Goal: Check status: Check status

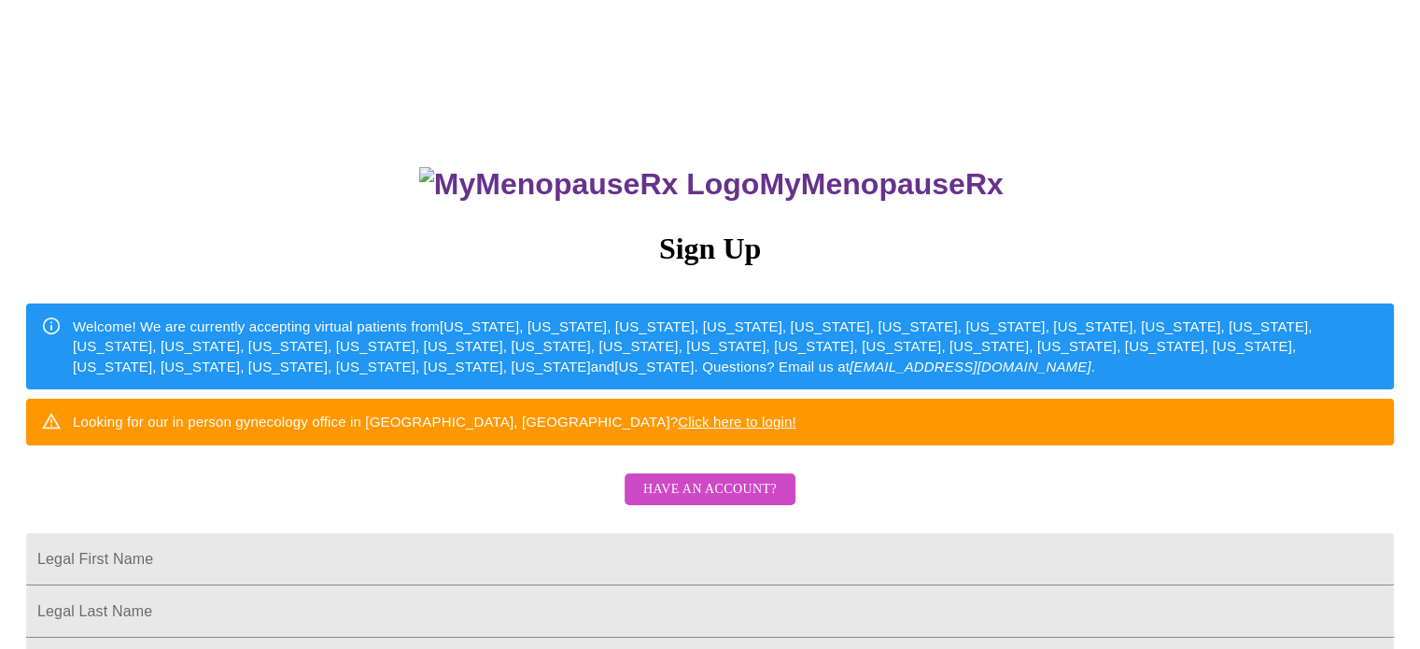
drag, startPoint x: 540, startPoint y: 471, endPoint x: 554, endPoint y: 428, distance: 45.2
click at [541, 439] on div "Looking for our in person gynecology office in [GEOGRAPHIC_DATA], [GEOGRAPHIC_D…" at bounding box center [434, 421] width 723 height 35
click at [561, 366] on div "Welcome! We are currently accepting virtual patients from [US_STATE], [US_STATE…" at bounding box center [726, 346] width 1306 height 75
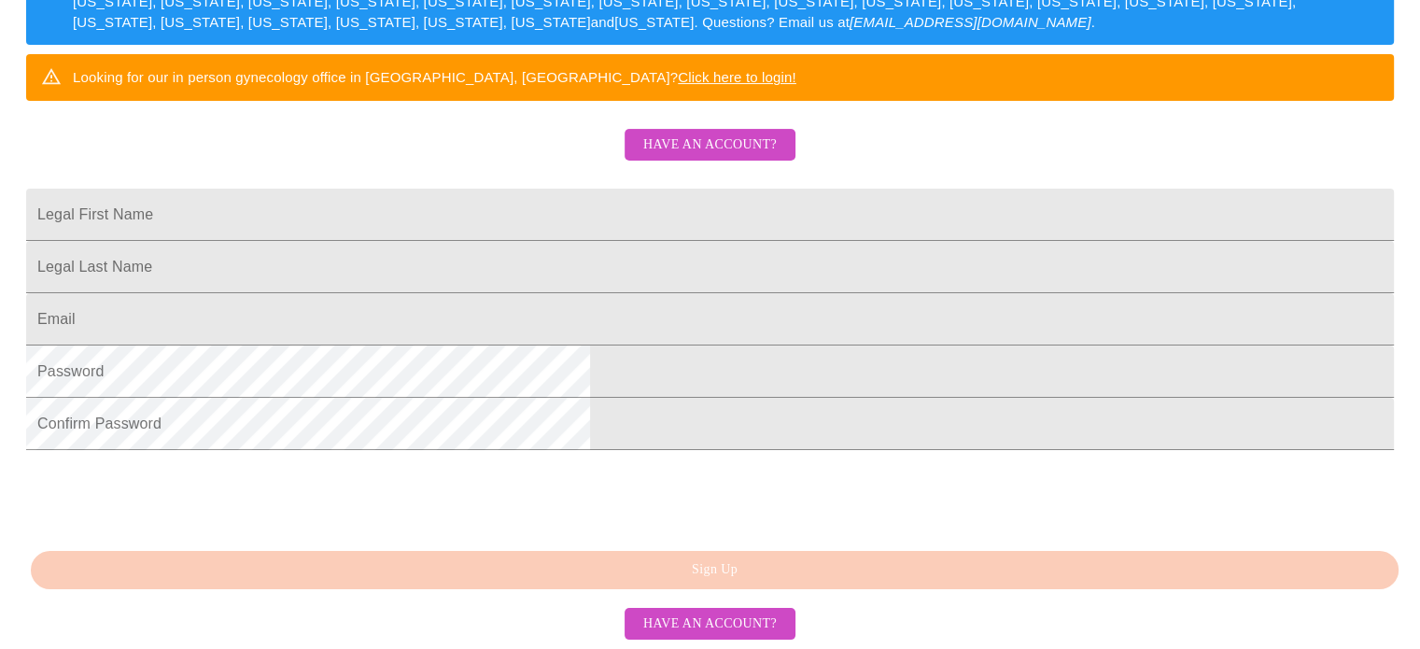
scroll to position [487, 0]
click at [666, 625] on span "Have an account?" at bounding box center [709, 623] width 133 height 23
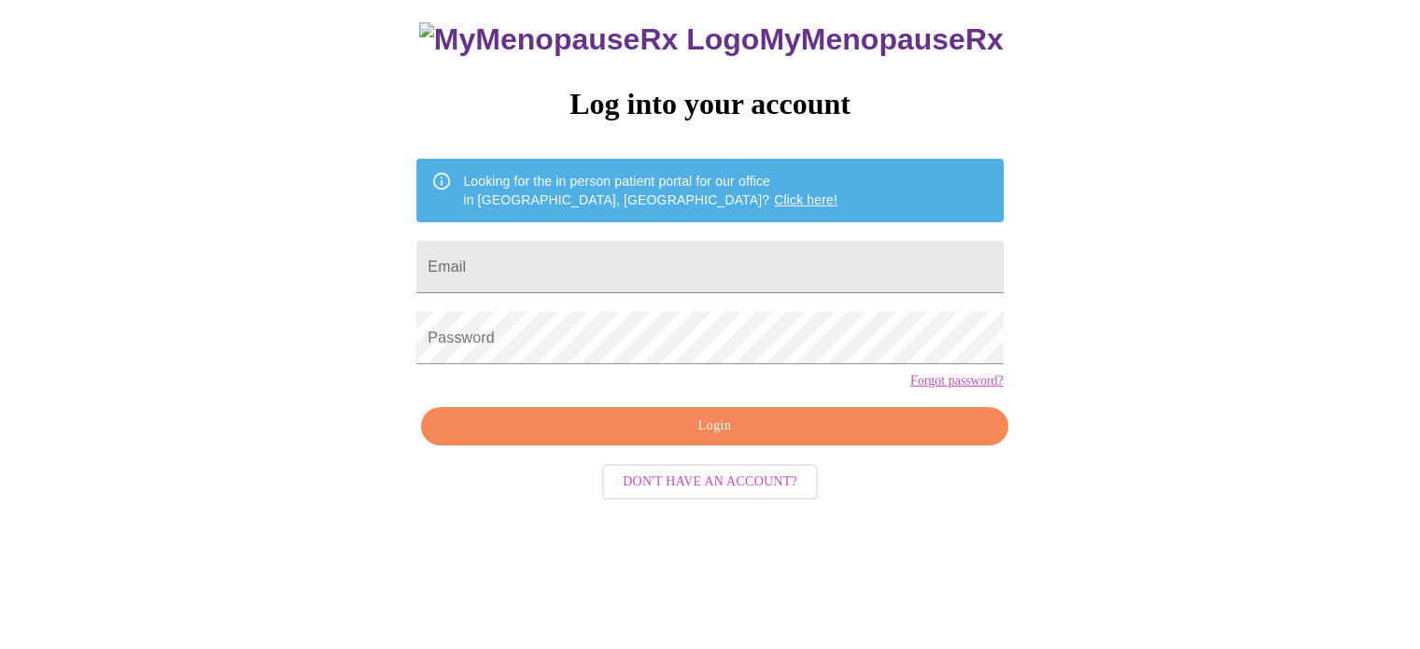
scroll to position [35, 0]
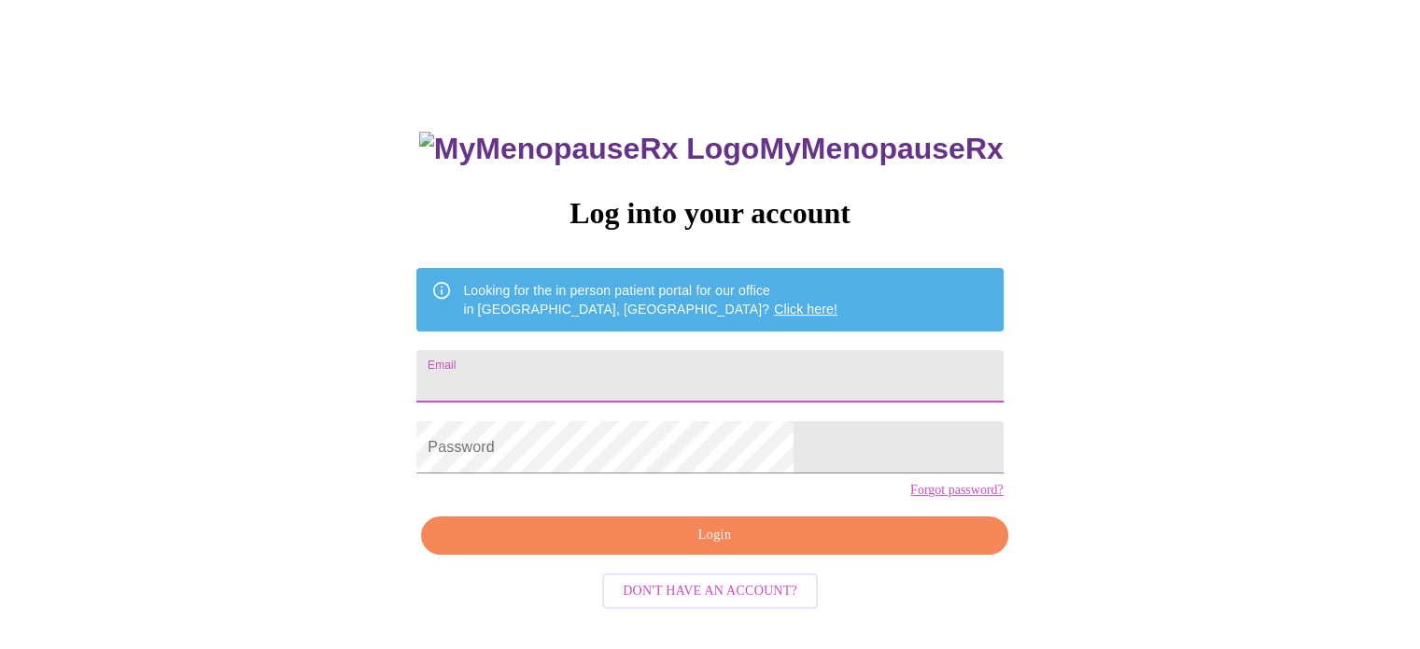
click at [588, 367] on input "Email" at bounding box center [709, 376] width 586 height 52
type input "[EMAIL_ADDRESS][DOMAIN_NAME]"
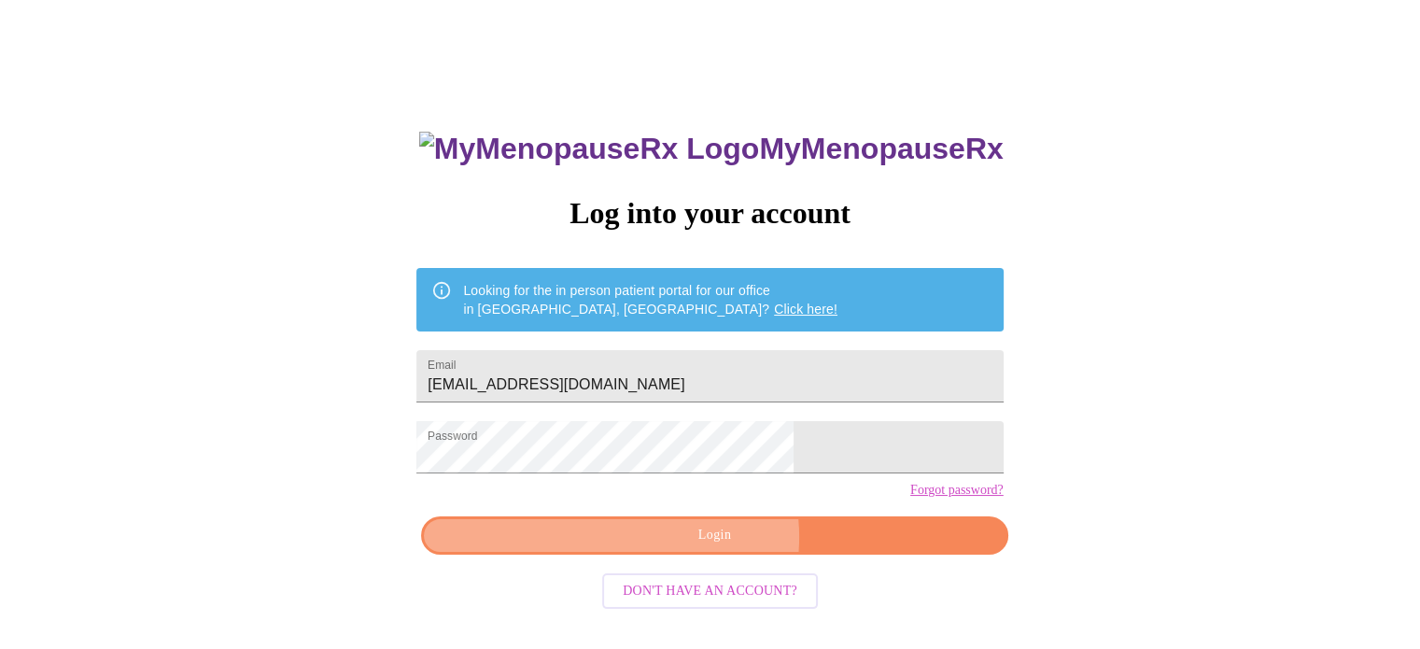
click at [716, 547] on span "Login" at bounding box center [713, 535] width 543 height 23
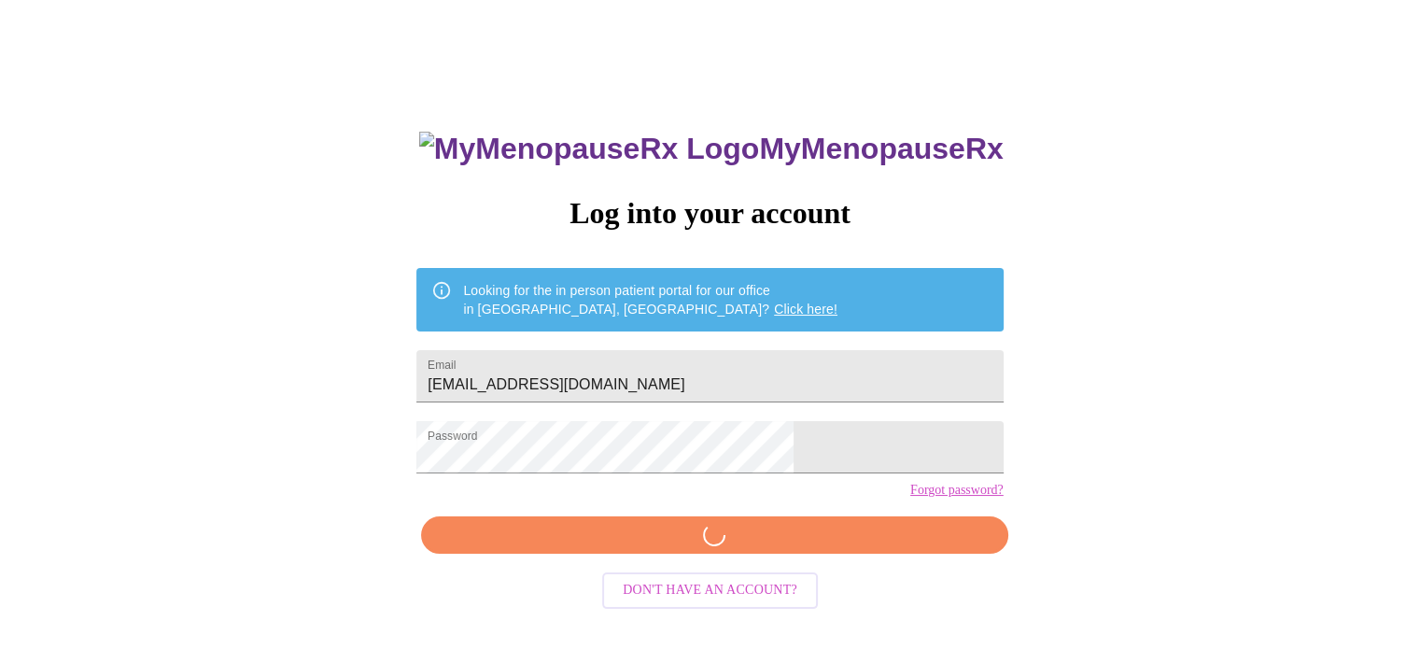
scroll to position [35, 0]
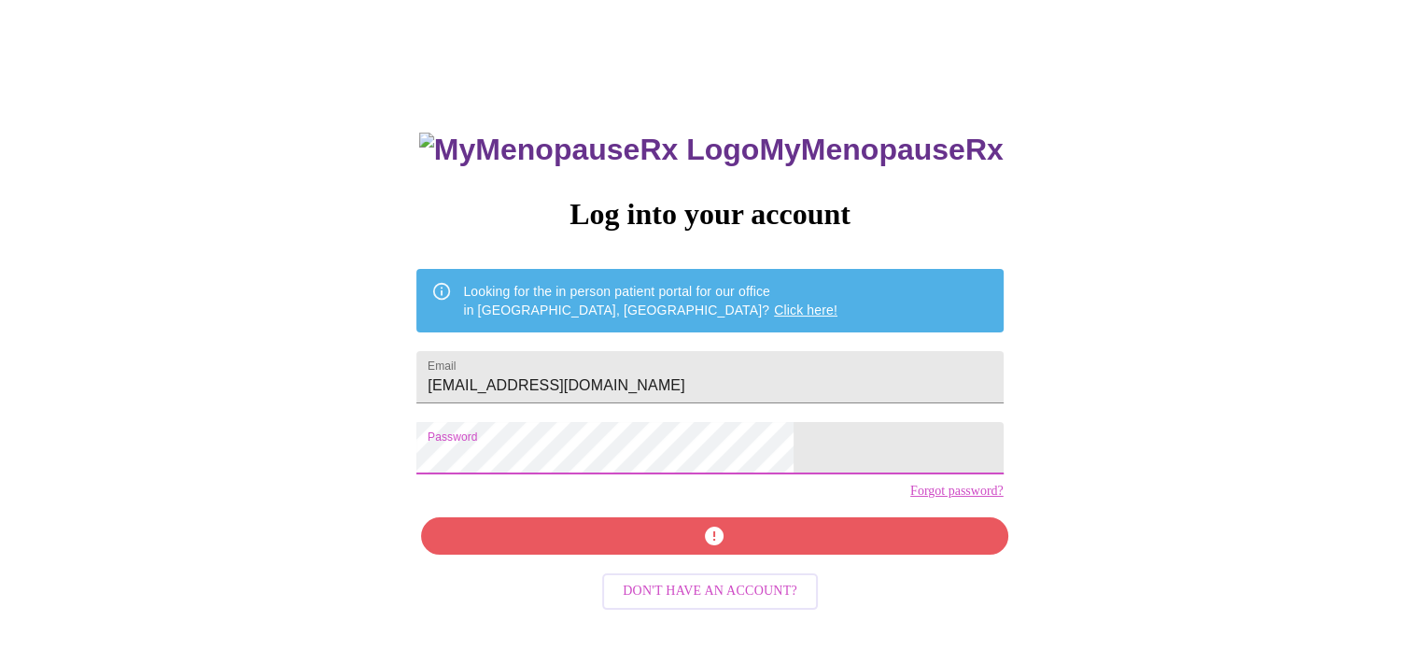
click at [348, 441] on div "MyMenopauseRx Log into your account Looking for the in person patient portal fo…" at bounding box center [709, 362] width 1405 height 779
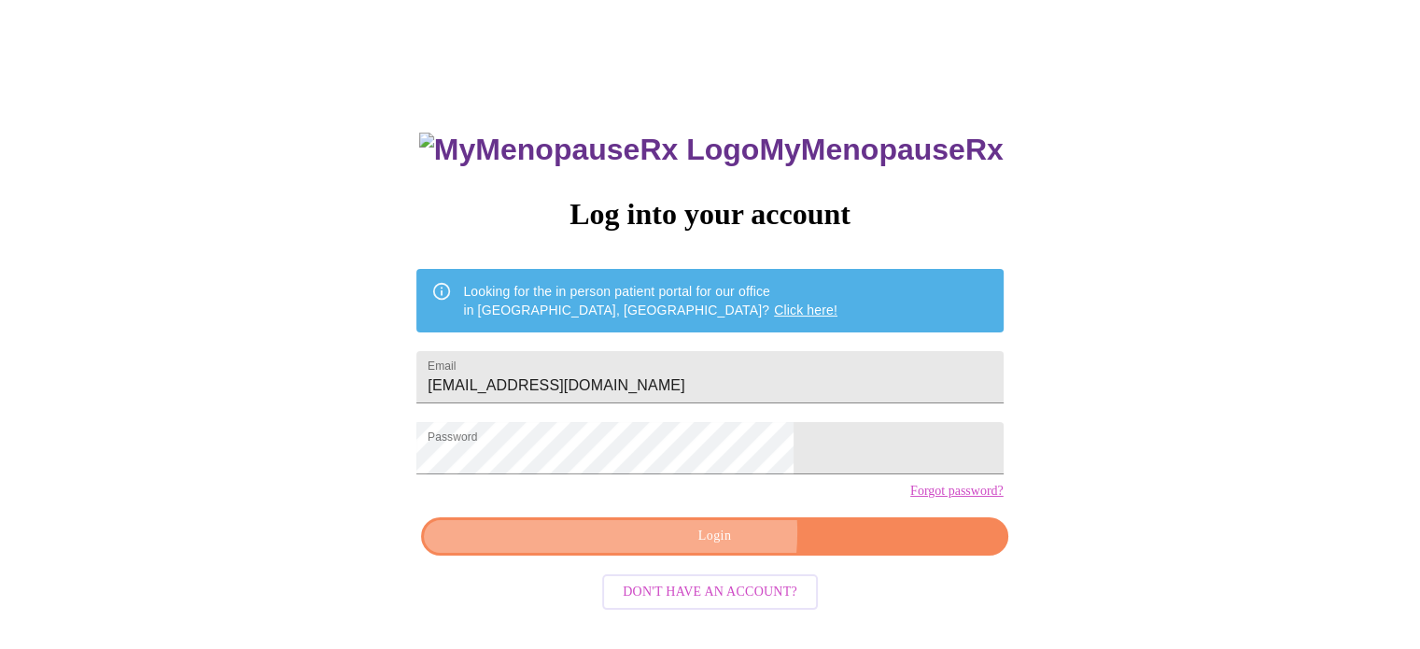
click at [680, 548] on span "Login" at bounding box center [713, 536] width 543 height 23
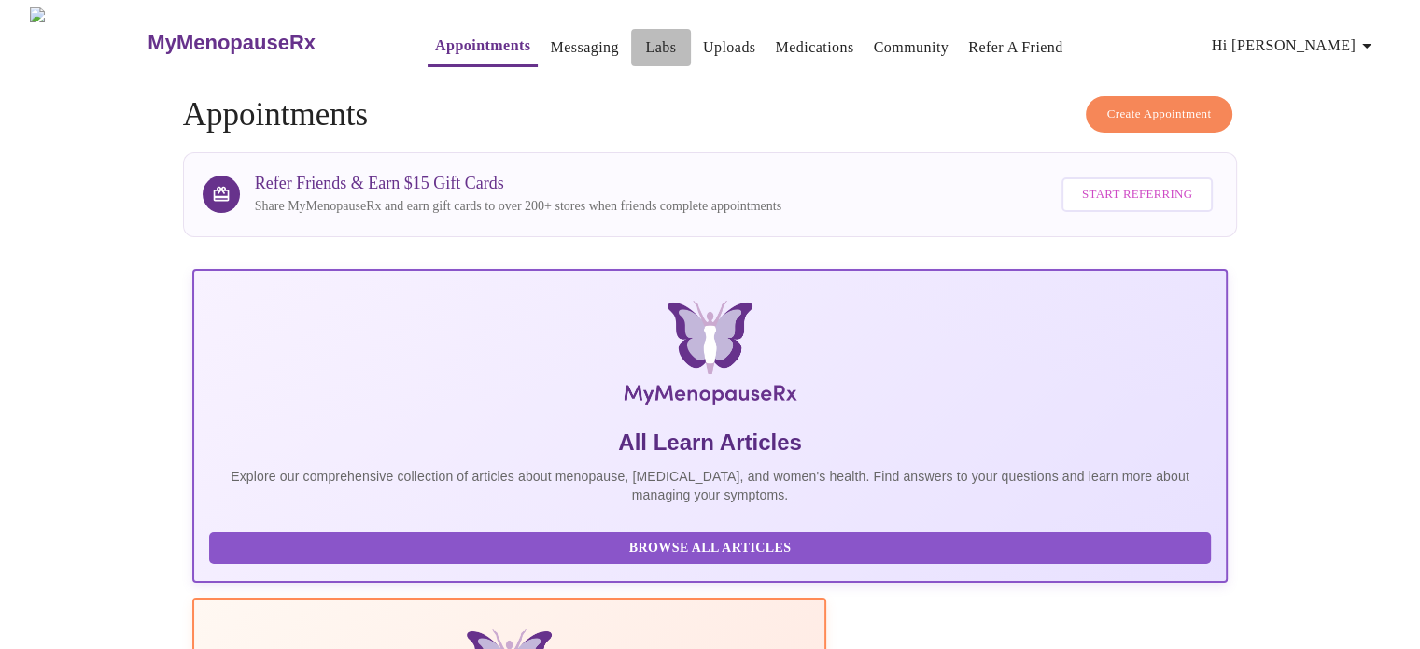
click at [645, 36] on link "Labs" at bounding box center [660, 48] width 31 height 26
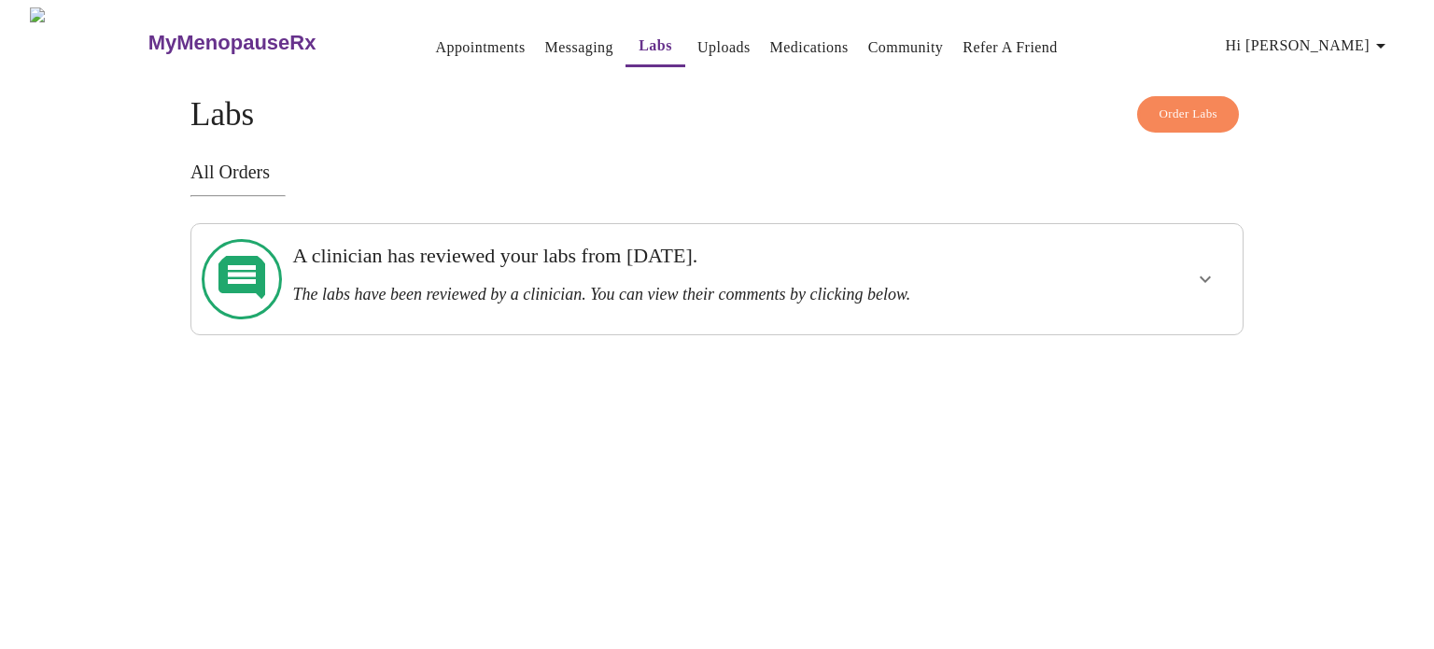
click at [392, 253] on h3 "A clinician has reviewed your labs from [DATE]." at bounding box center [666, 256] width 748 height 24
click at [1211, 268] on icon "show more" at bounding box center [1205, 279] width 22 height 22
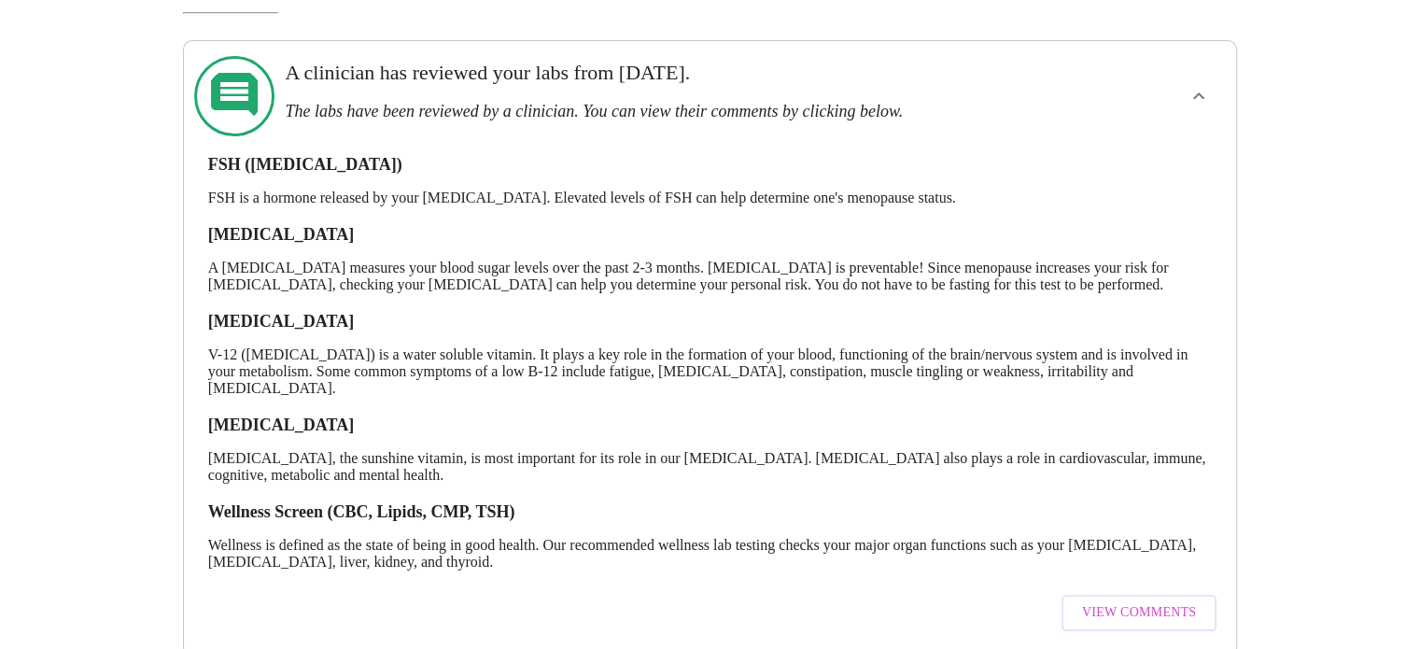
scroll to position [235, 0]
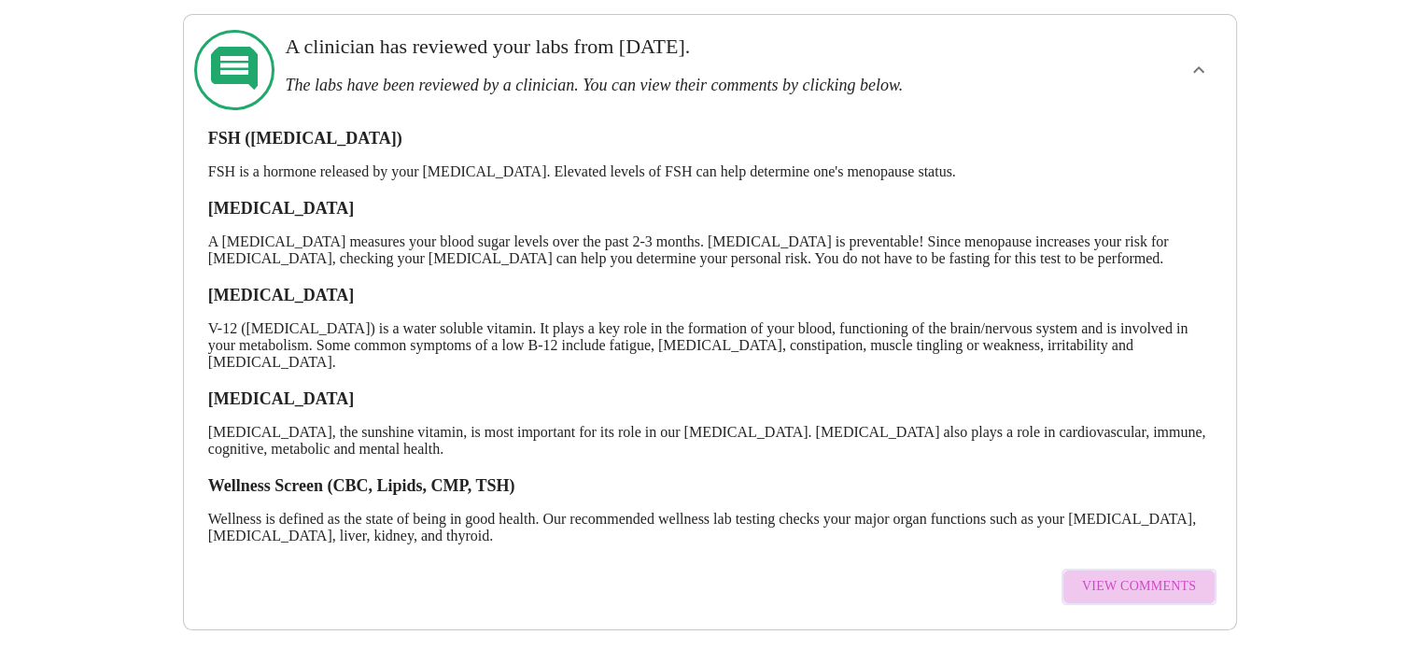
click at [1146, 575] on span "View Comments" at bounding box center [1139, 586] width 114 height 23
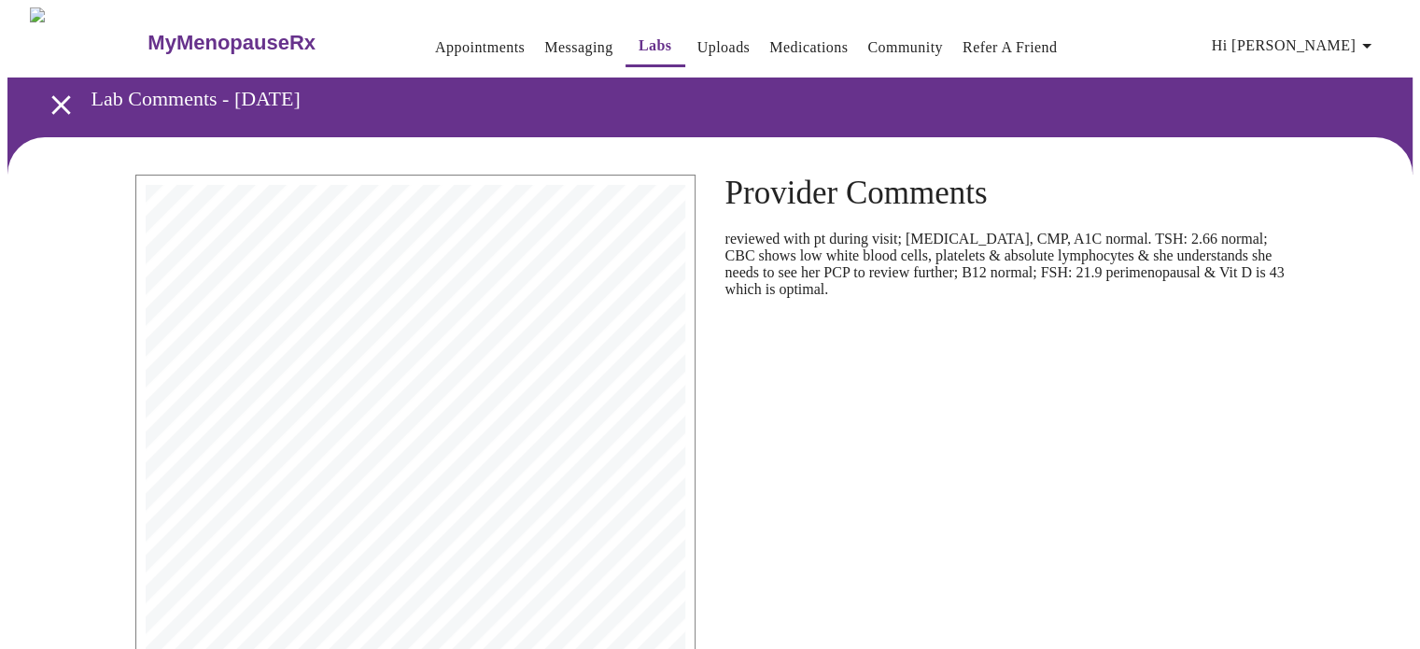
drag, startPoint x: 366, startPoint y: 273, endPoint x: 1343, endPoint y: 407, distance: 986.6
click at [1329, 411] on div "Report Status: Final [PERSON_NAME] Patient Information Specimen Information Cli…" at bounding box center [709, 589] width 1405 height 904
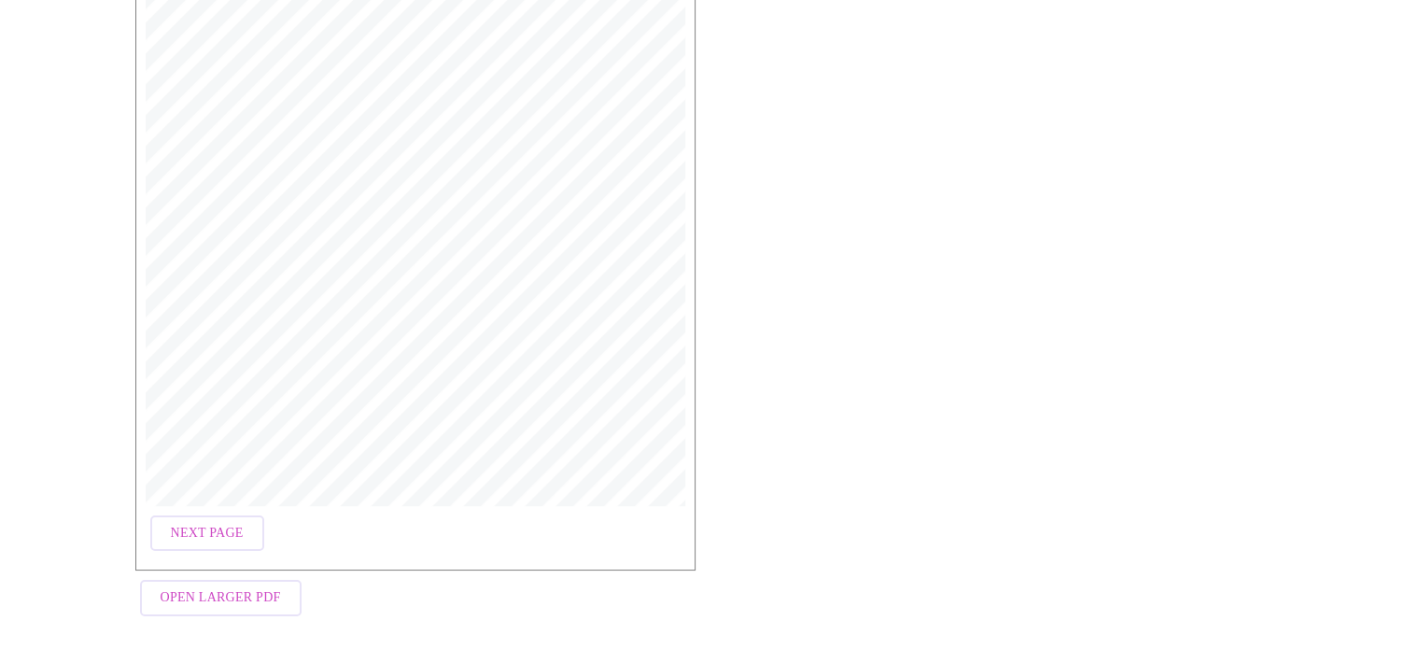
scroll to position [382, 0]
click at [206, 587] on span "Open Larger PDF" at bounding box center [221, 594] width 120 height 23
